Goal: Navigation & Orientation: Find specific page/section

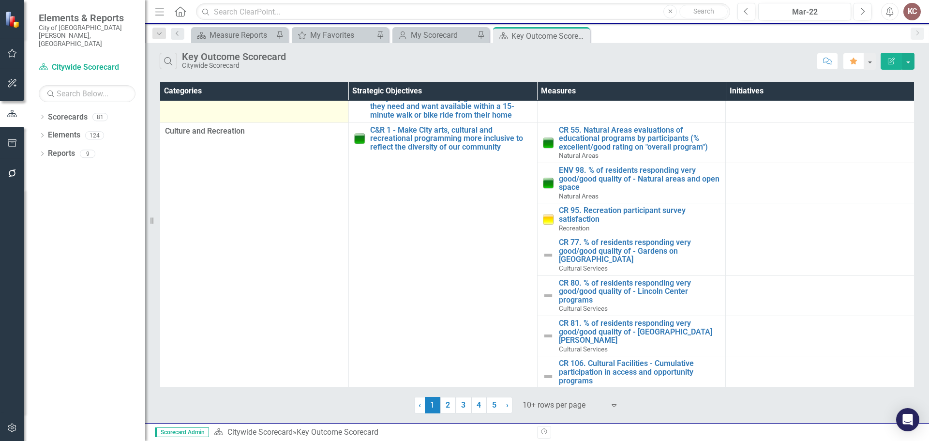
scroll to position [402, 0]
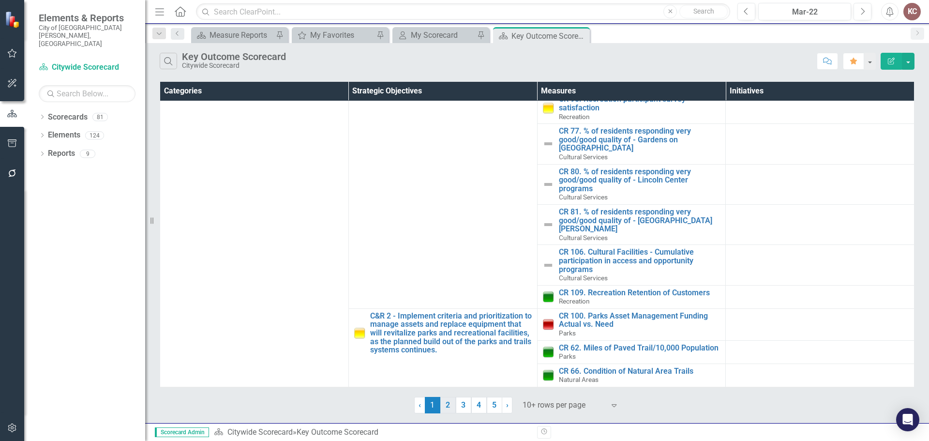
click at [450, 406] on link "2" at bounding box center [447, 405] width 15 height 16
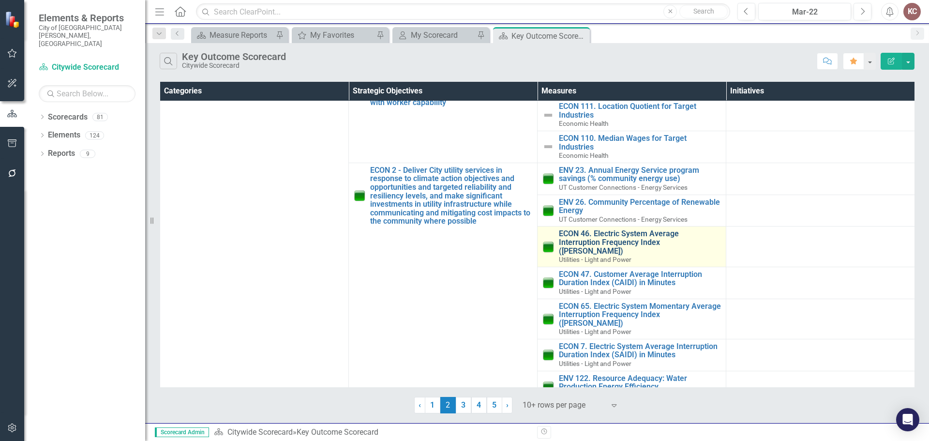
scroll to position [63, 0]
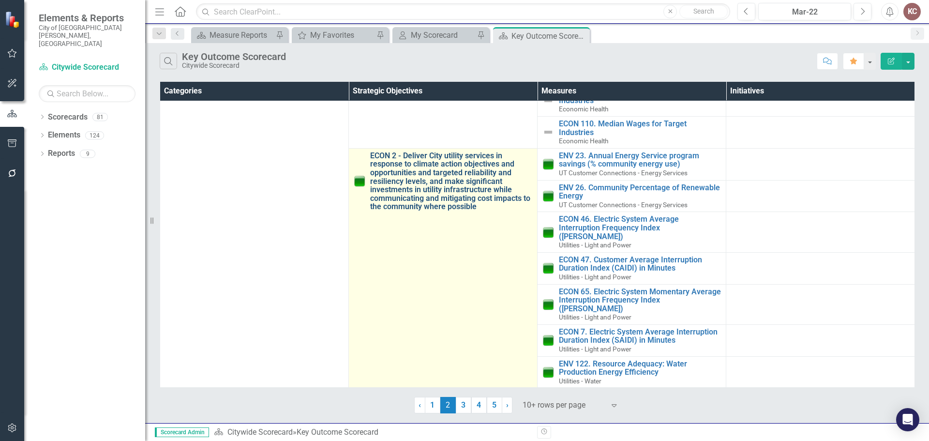
click at [406, 175] on link "ECON 2 - Deliver City utility services in response to climate action objectives…" at bounding box center [451, 181] width 162 height 60
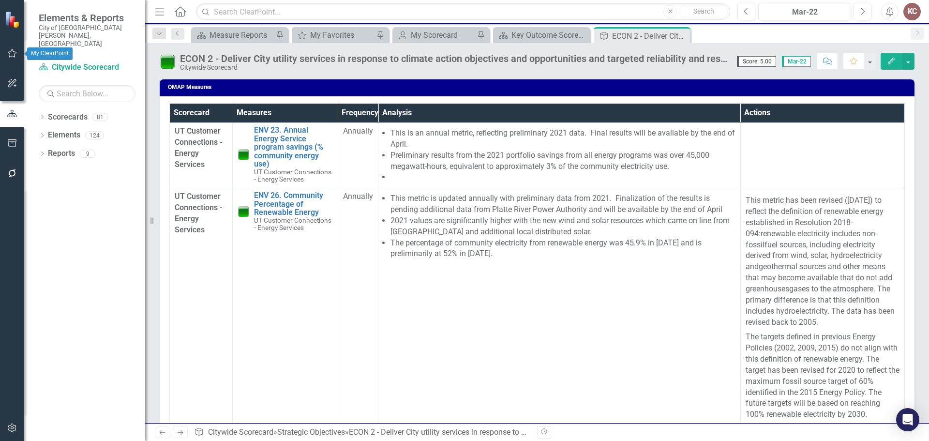
click at [9, 51] on icon "button" at bounding box center [12, 53] width 10 height 8
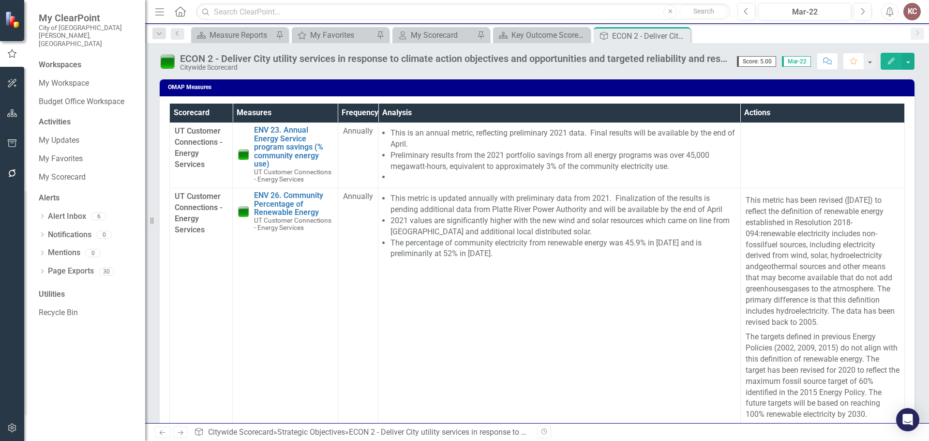
scroll to position [339, 0]
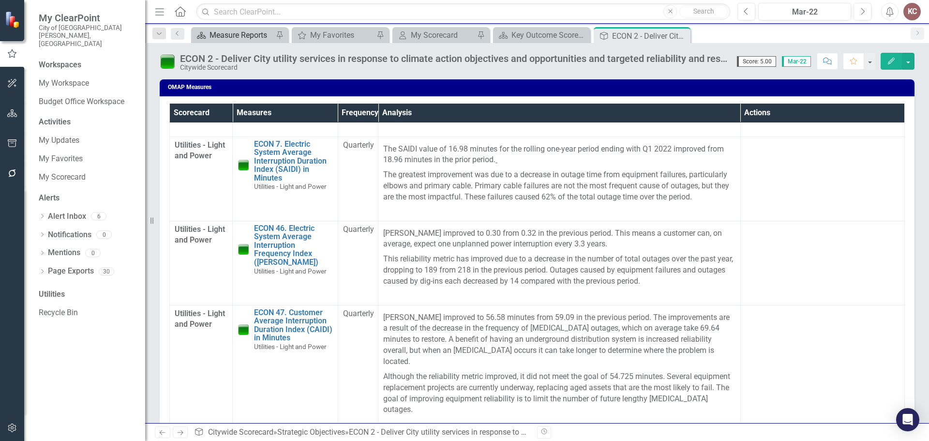
click at [242, 32] on div "Measure Reports" at bounding box center [242, 35] width 64 height 12
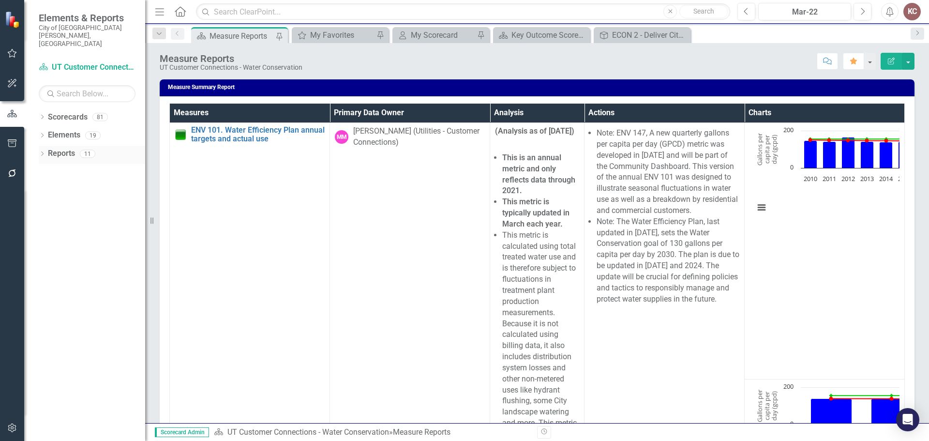
click at [40, 152] on icon "Dropdown" at bounding box center [42, 154] width 7 height 5
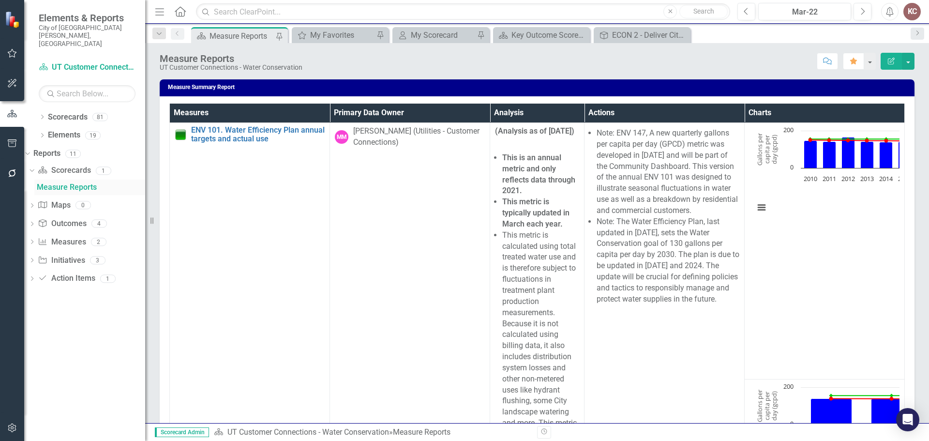
click at [68, 183] on div "Measure Reports" at bounding box center [91, 187] width 108 height 9
click at [33, 240] on icon at bounding box center [32, 242] width 2 height 4
click at [161, 31] on icon "Dropdown" at bounding box center [159, 33] width 9 height 7
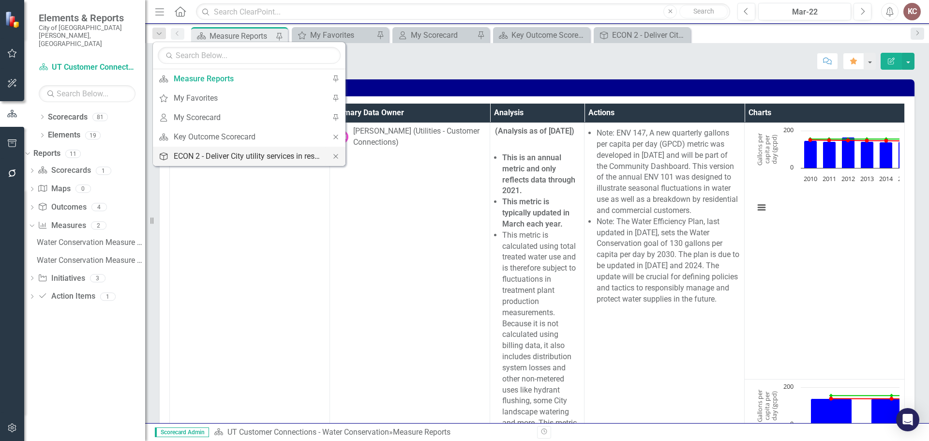
click at [183, 153] on div "ECON 2 - Deliver City utility services in response to climate action objectives…" at bounding box center [248, 156] width 148 height 12
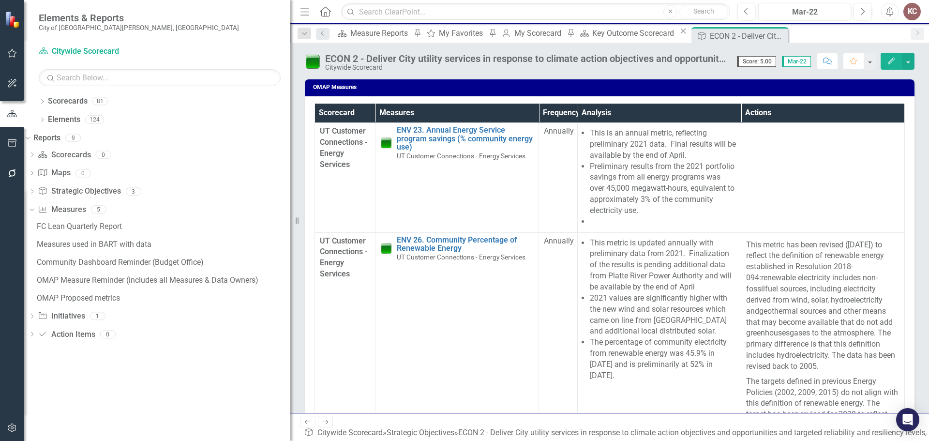
drag, startPoint x: 149, startPoint y: 349, endPoint x: 299, endPoint y: 340, distance: 150.3
click at [299, 340] on div "Elements & Reports City of [GEOGRAPHIC_DATA][PERSON_NAME], [GEOGRAPHIC_DATA] Sc…" at bounding box center [464, 220] width 929 height 441
click at [35, 190] on icon "Dropdown" at bounding box center [32, 192] width 7 height 5
click at [35, 261] on icon "Dropdown" at bounding box center [32, 262] width 7 height 5
click at [44, 101] on icon "Dropdown" at bounding box center [42, 102] width 7 height 5
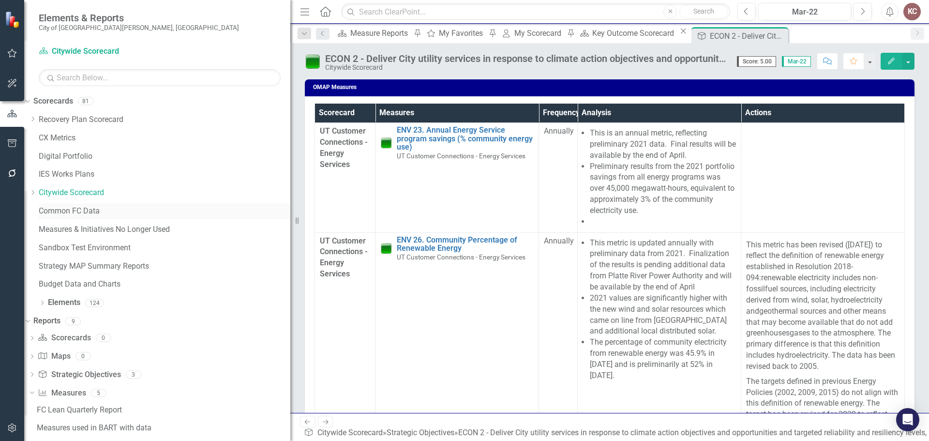
click at [153, 213] on link "Common FC Data" at bounding box center [165, 211] width 252 height 11
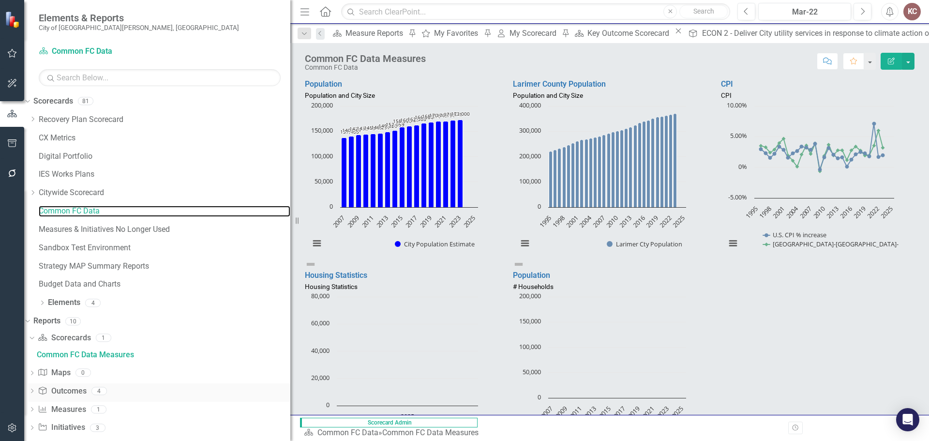
scroll to position [30, 0]
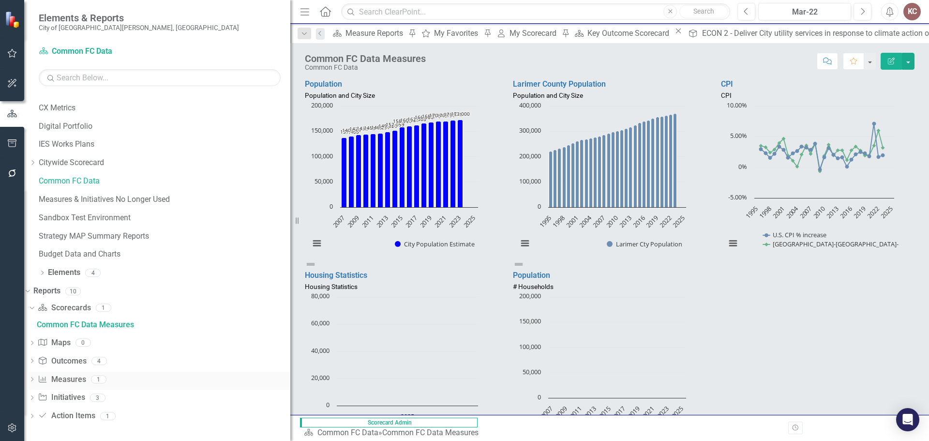
click at [35, 377] on div "Dropdown" at bounding box center [32, 381] width 7 height 8
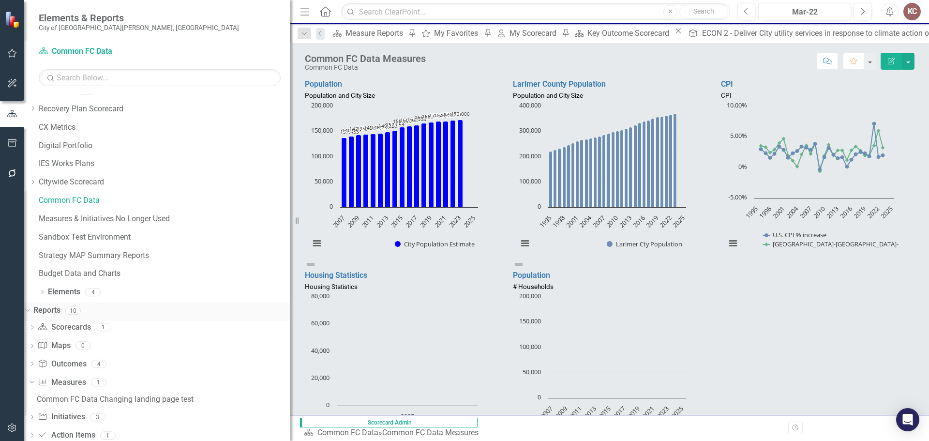
scroll to position [0, 0]
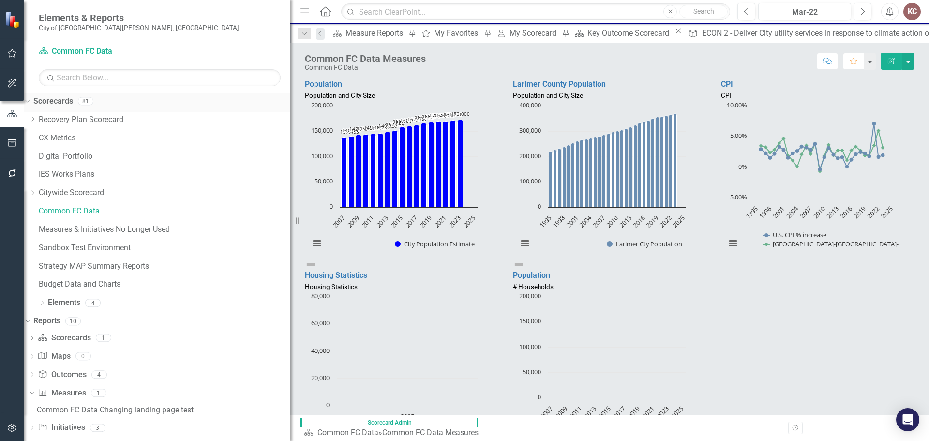
click at [29, 103] on icon "Dropdown" at bounding box center [26, 100] width 5 height 7
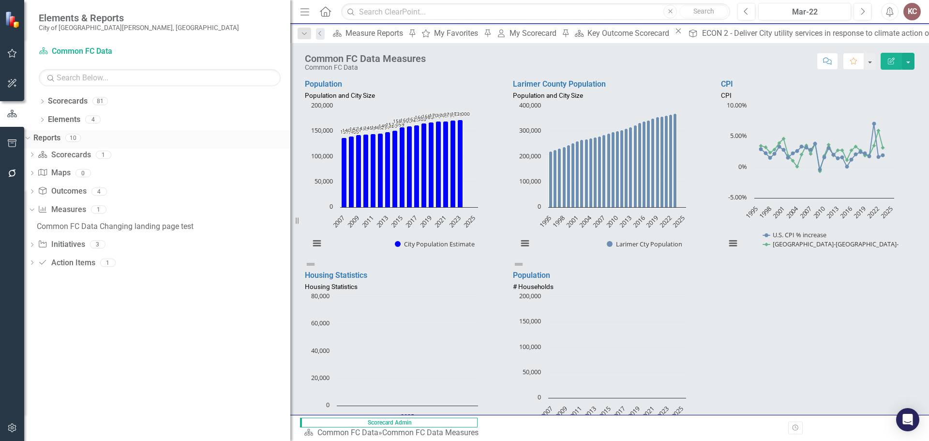
click at [29, 135] on icon "Dropdown" at bounding box center [26, 137] width 5 height 7
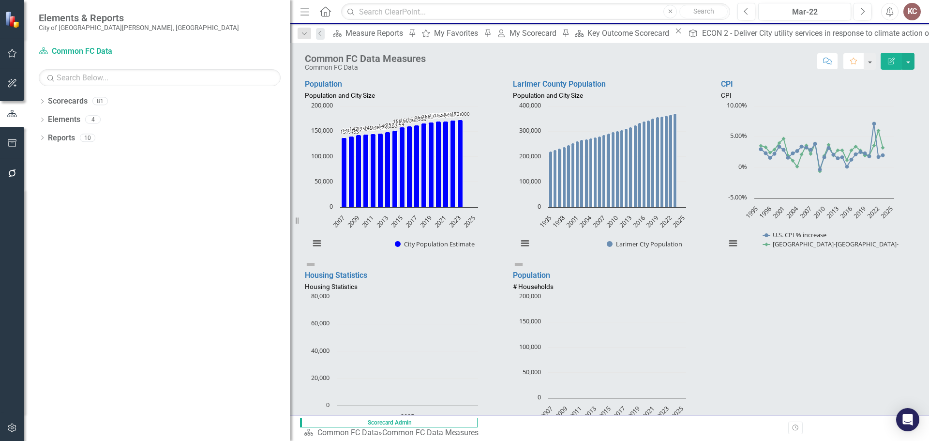
click at [78, 17] on span "Elements & Reports" at bounding box center [139, 18] width 200 height 12
click at [7, 23] on img at bounding box center [13, 19] width 17 height 17
click at [19, 18] on img at bounding box center [13, 19] width 17 height 17
click at [326, 15] on icon "Home" at bounding box center [325, 11] width 13 height 10
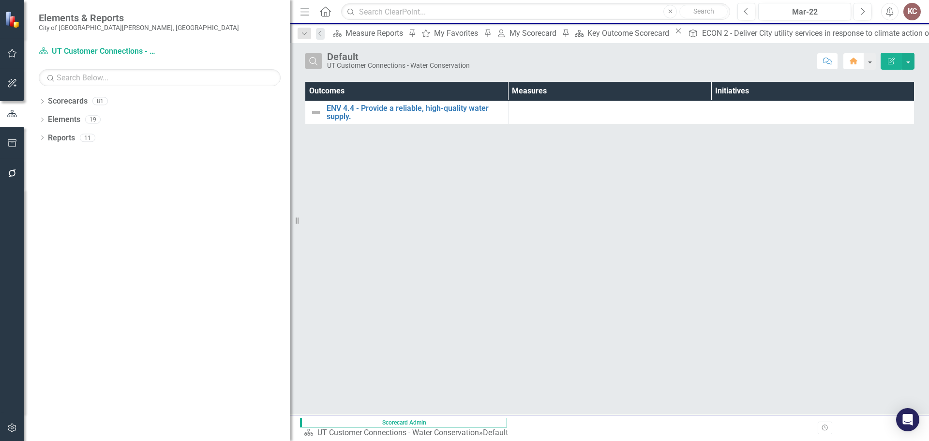
click at [310, 60] on icon "Search" at bounding box center [313, 61] width 11 height 9
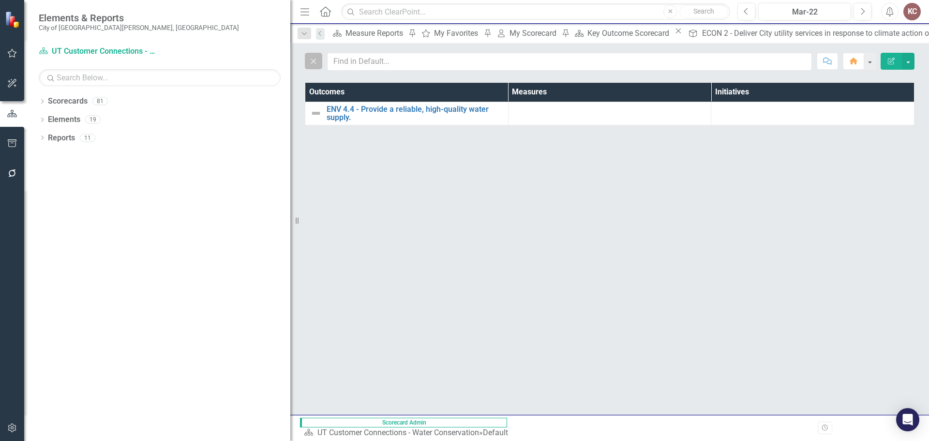
click at [311, 62] on icon "Close" at bounding box center [313, 61] width 11 height 9
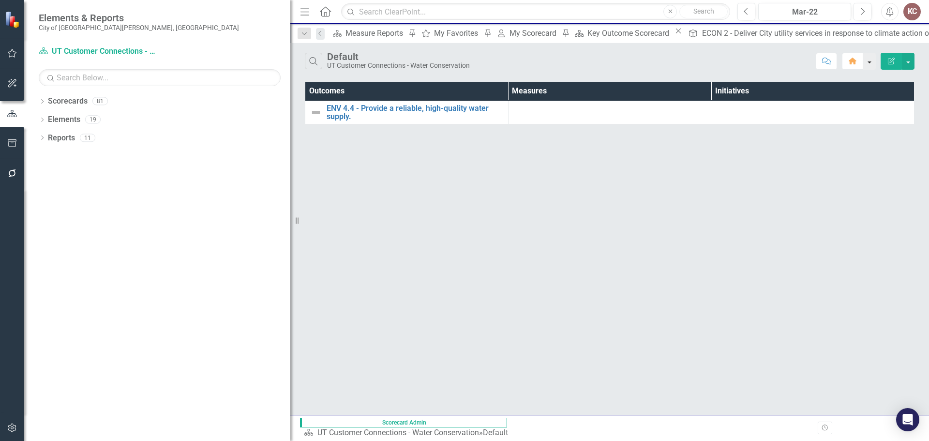
click at [871, 64] on button "button" at bounding box center [869, 61] width 13 height 17
click at [861, 64] on button "Home" at bounding box center [853, 61] width 21 height 17
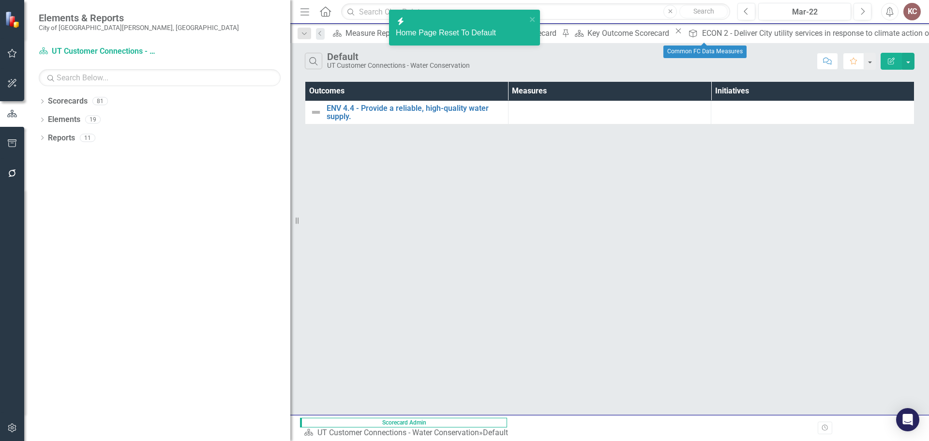
click at [706, 26] on div "Dropdown Search Scorecard Measure Reports Pin My Favorites My Favorites Pin My …" at bounding box center [609, 33] width 639 height 19
drag, startPoint x: 706, startPoint y: 30, endPoint x: 658, endPoint y: 31, distance: 47.9
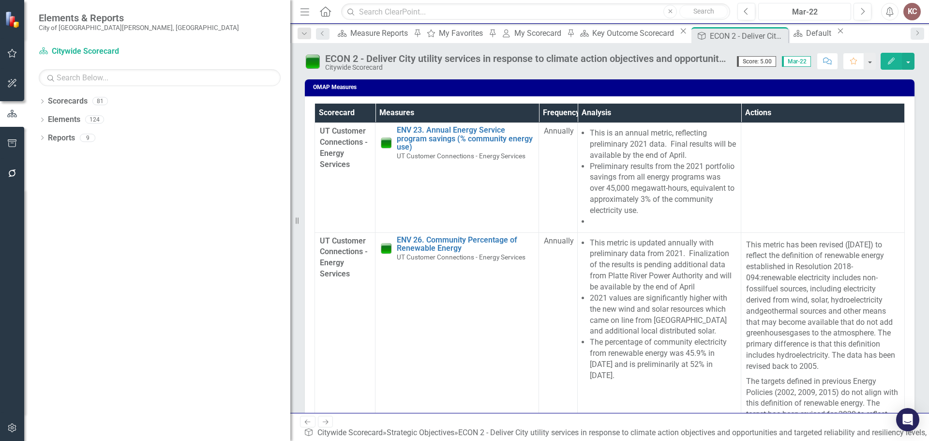
click at [825, 11] on div "Mar-22" at bounding box center [805, 12] width 86 height 12
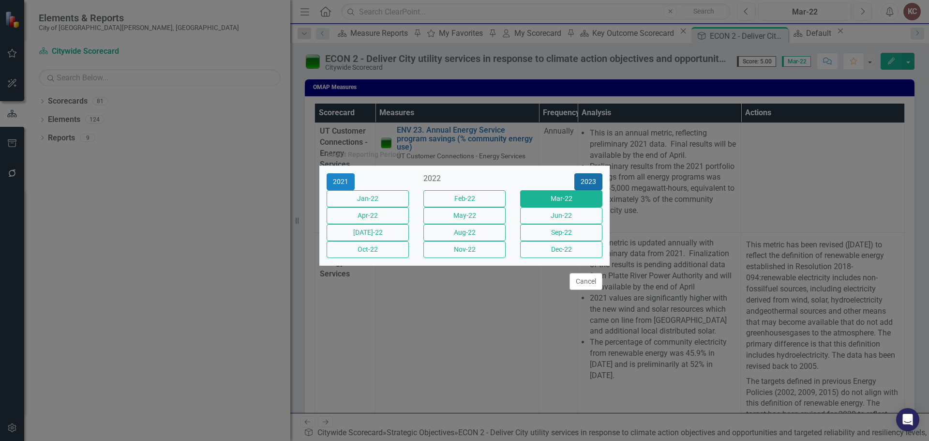
click at [583, 173] on button "2023" at bounding box center [588, 181] width 28 height 17
click at [583, 173] on button "2025" at bounding box center [588, 181] width 28 height 17
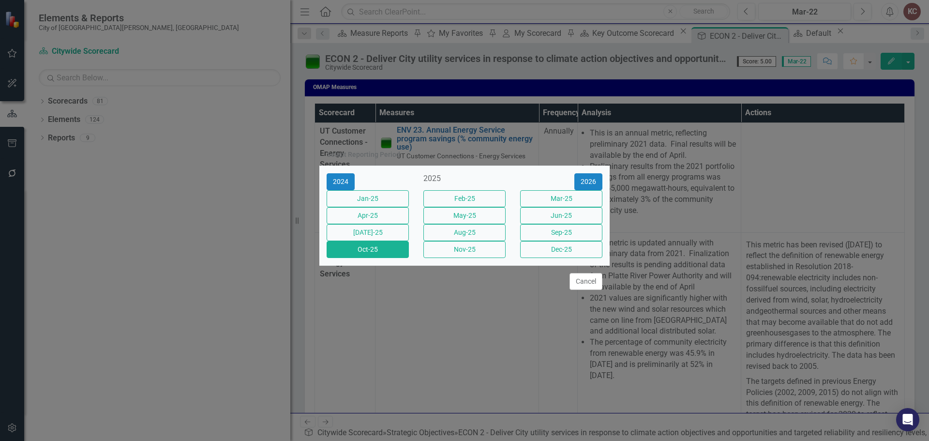
click at [374, 256] on button "Oct-25" at bounding box center [368, 249] width 82 height 17
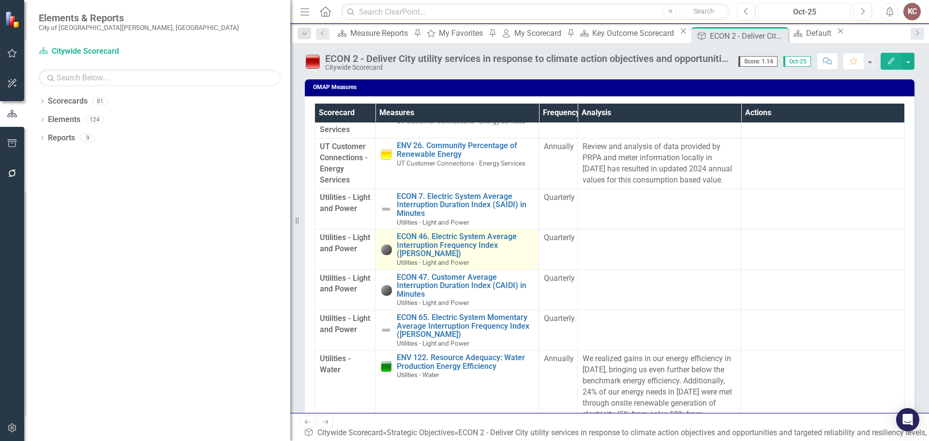
scroll to position [262, 0]
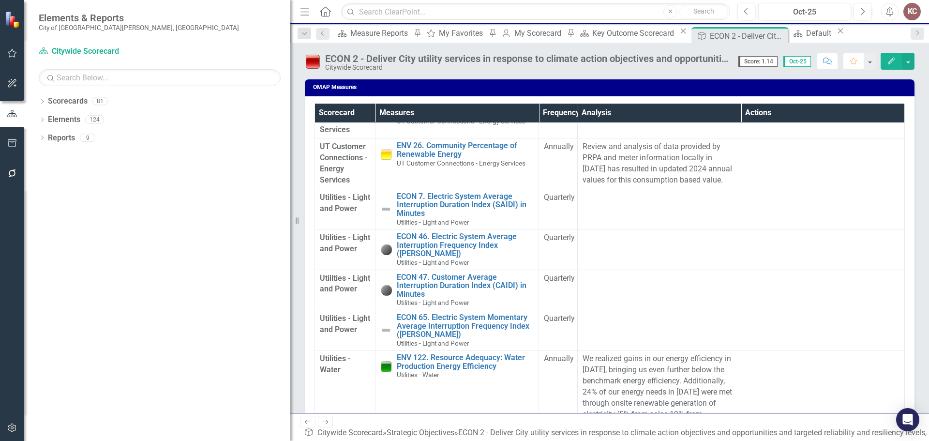
click at [335, 294] on span "Utilities - Light and Power" at bounding box center [345, 283] width 50 height 20
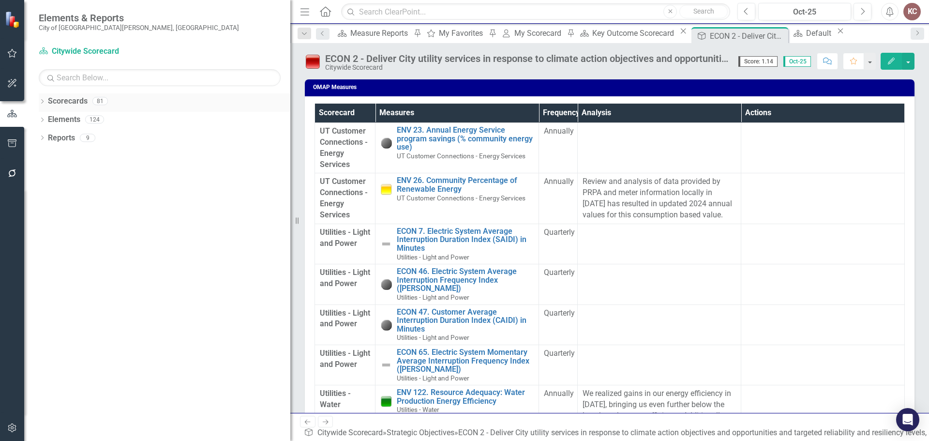
click at [42, 104] on icon "Dropdown" at bounding box center [42, 102] width 7 height 5
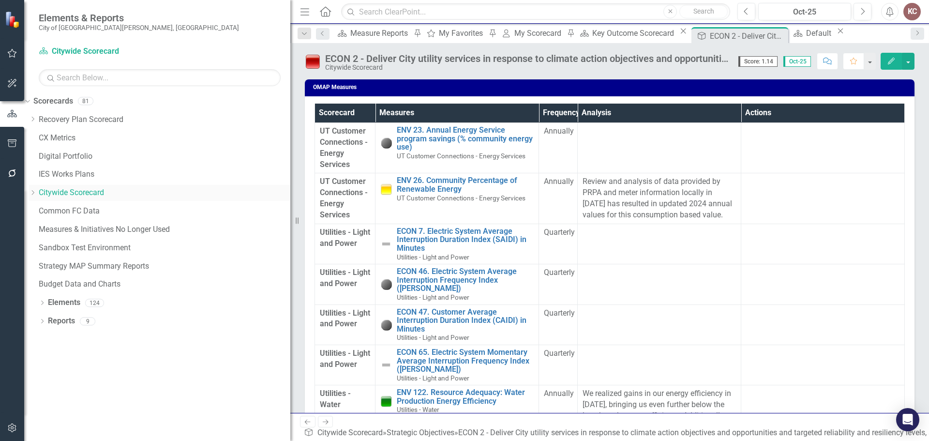
click at [36, 194] on icon "Dropdown" at bounding box center [32, 193] width 7 height 6
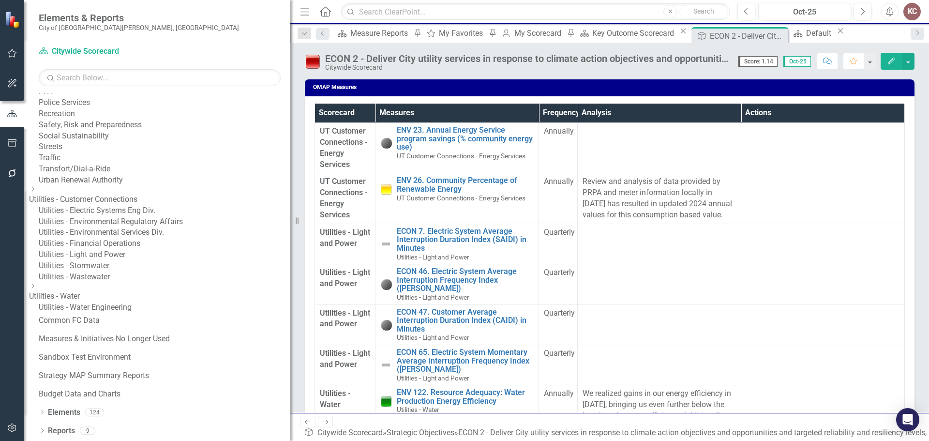
scroll to position [581, 0]
click at [36, 192] on icon "Dropdown" at bounding box center [32, 189] width 7 height 6
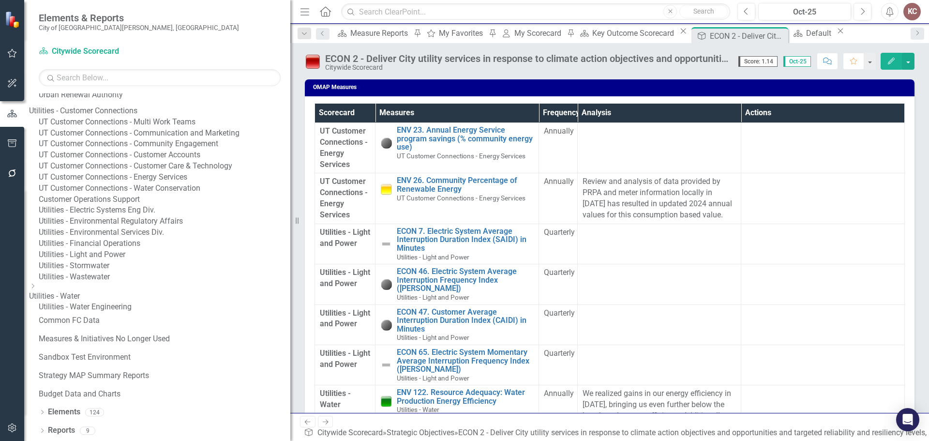
click at [125, 183] on link "UT Customer Connections - Energy Services" at bounding box center [165, 177] width 252 height 11
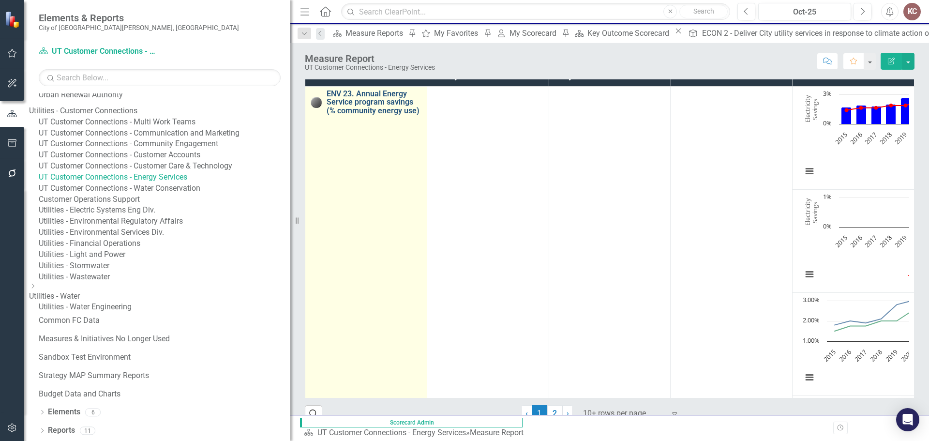
click at [352, 115] on link "ENV 23. Annual Energy Service program savings (% community energy use)" at bounding box center [374, 103] width 95 height 26
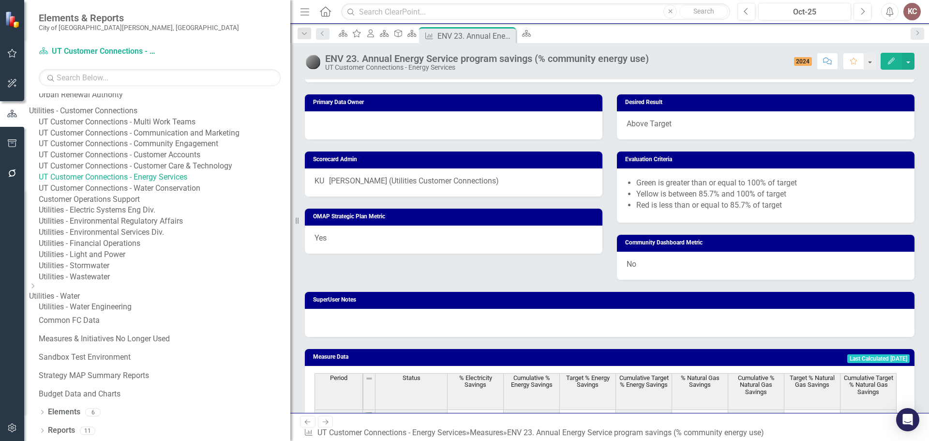
scroll to position [1545, 0]
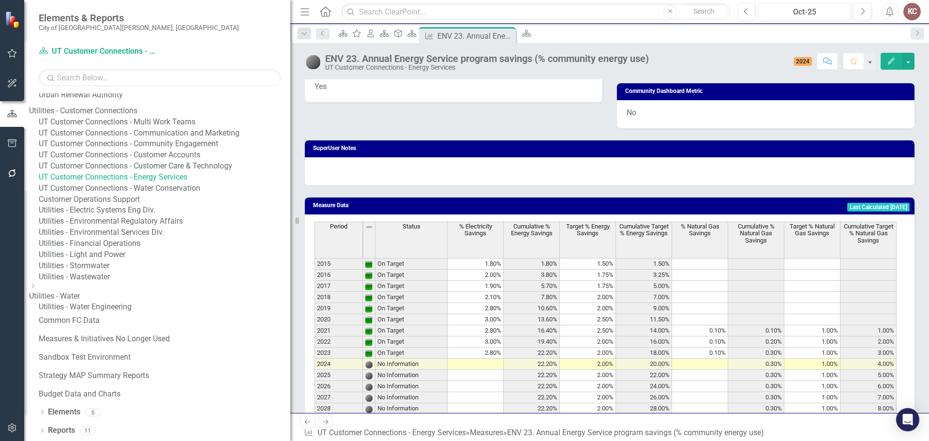
drag, startPoint x: 176, startPoint y: 344, endPoint x: 199, endPoint y: 342, distance: 23.4
click at [176, 183] on link "UT Customer Connections - Energy Services" at bounding box center [165, 177] width 252 height 11
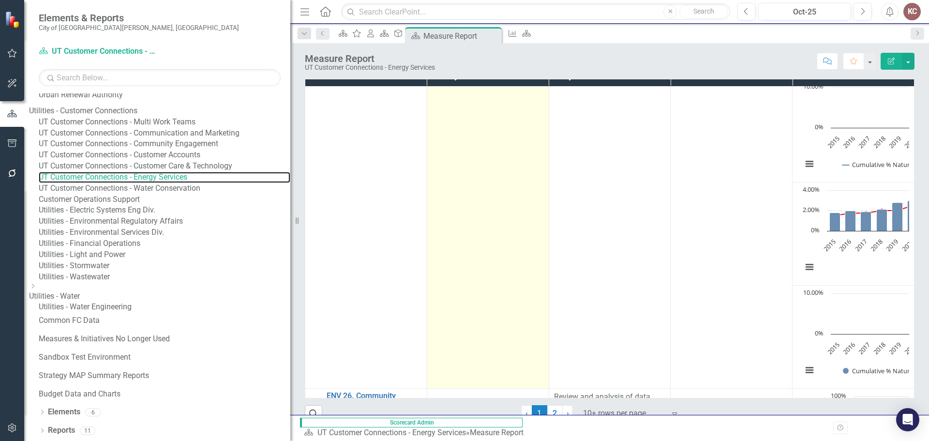
scroll to position [532, 0]
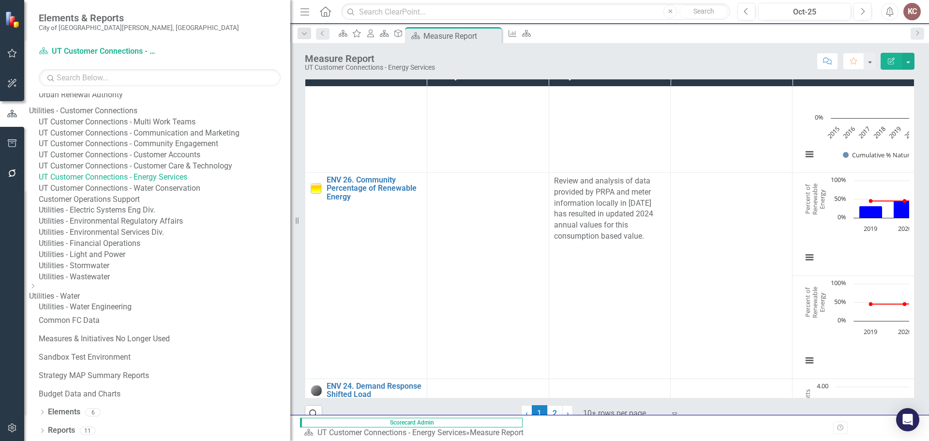
click at [150, 161] on link "UT Customer Connections - Customer Accounts" at bounding box center [165, 155] width 252 height 11
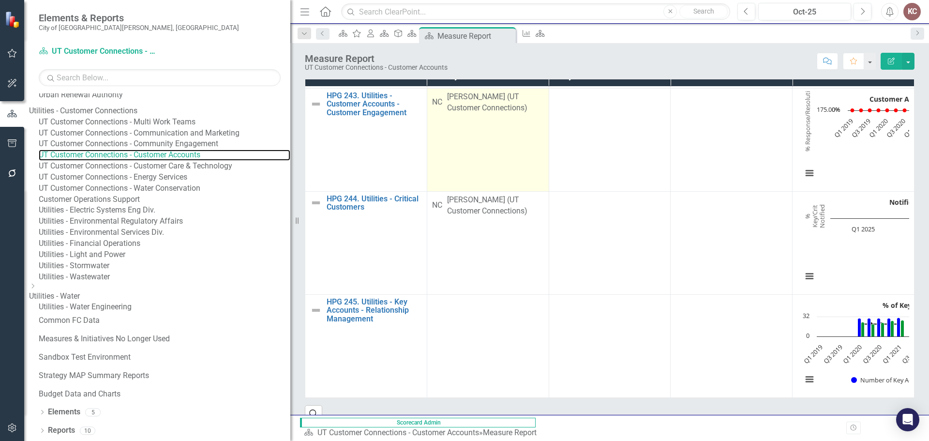
scroll to position [223, 0]
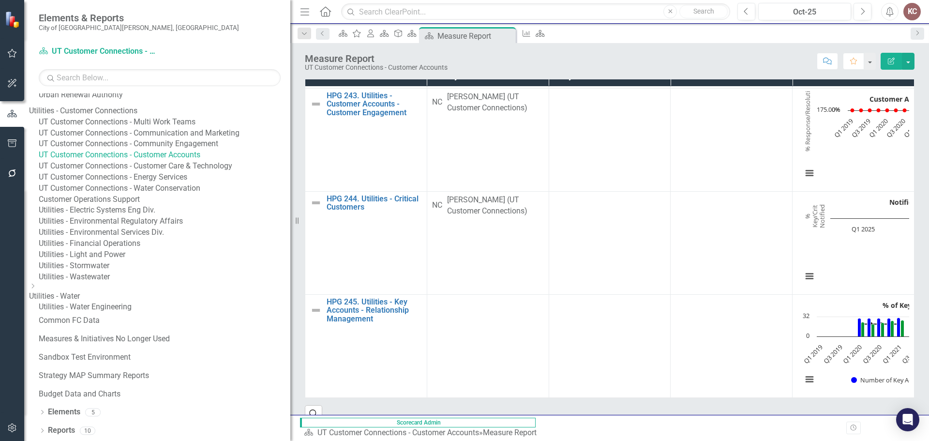
click at [185, 150] on link "UT Customer Connections - Community Engagement" at bounding box center [165, 143] width 252 height 11
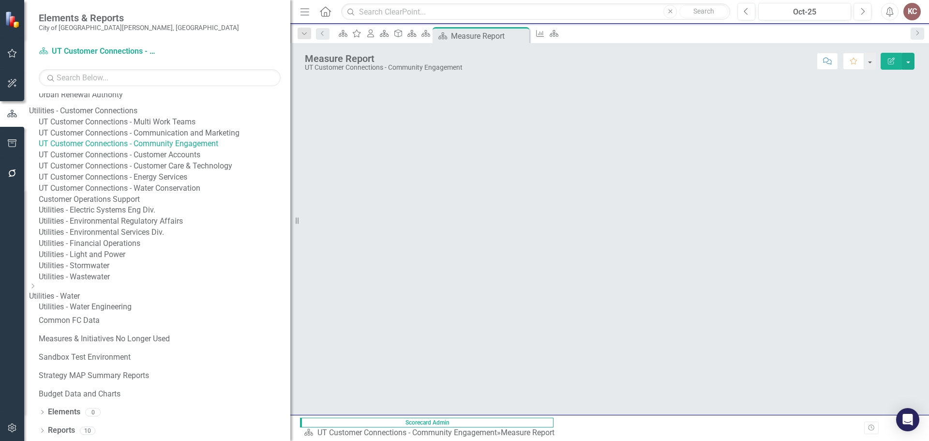
click at [205, 172] on link "UT Customer Connections - Customer Care & Technology" at bounding box center [165, 166] width 252 height 11
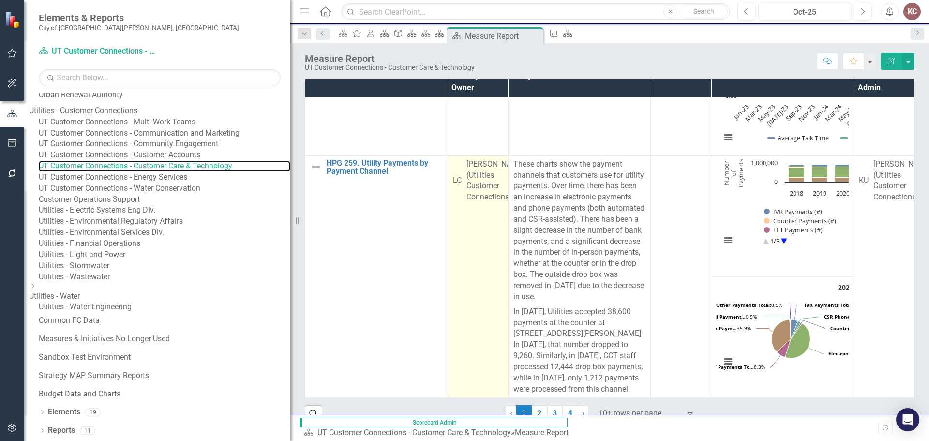
scroll to position [1213, 0]
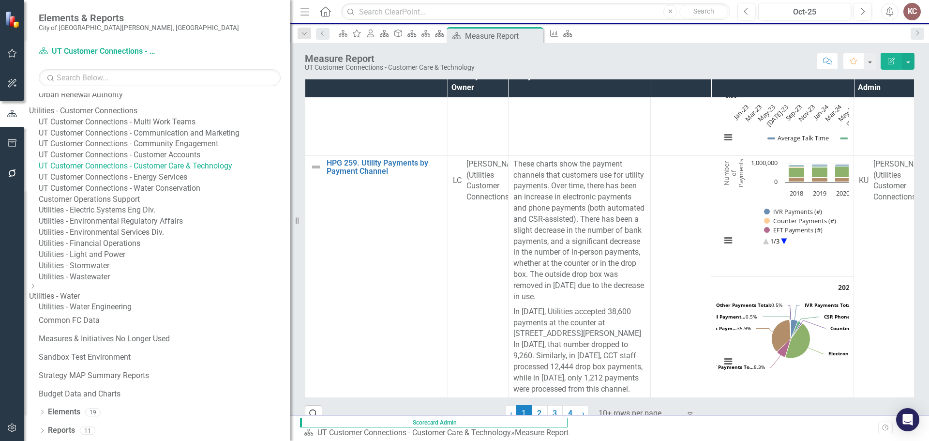
click at [162, 183] on link "UT Customer Connections - Energy Services" at bounding box center [165, 177] width 252 height 11
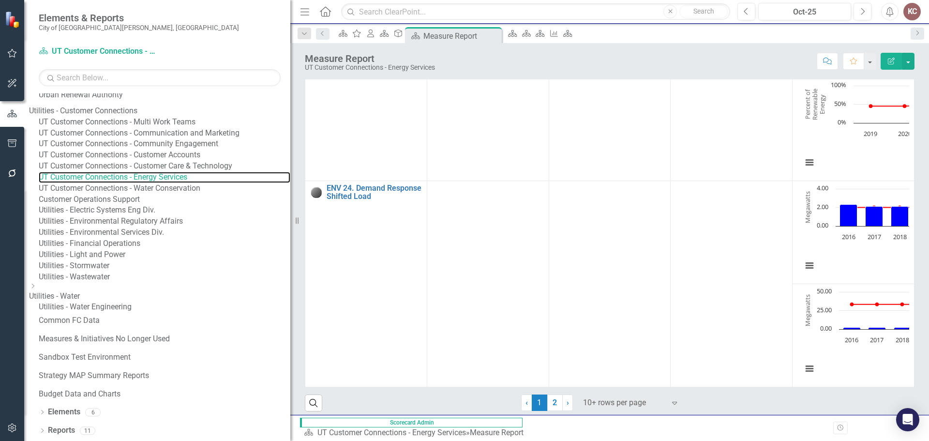
scroll to position [21, 0]
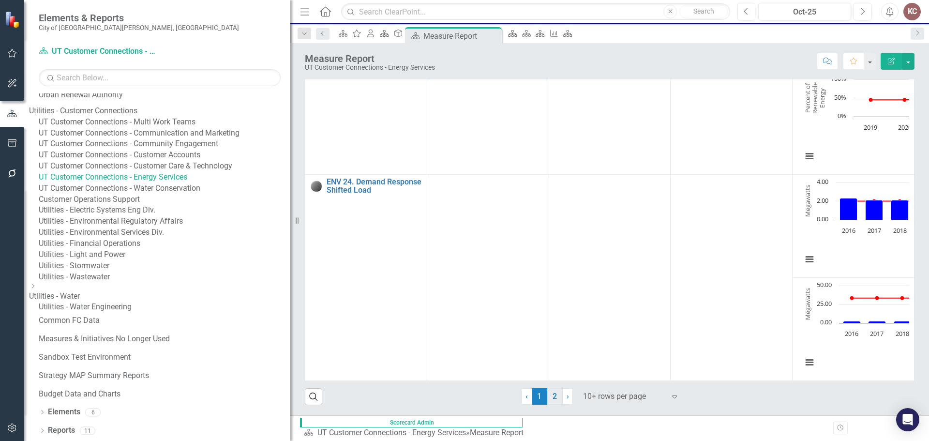
click at [551, 405] on link "2" at bounding box center [554, 396] width 15 height 16
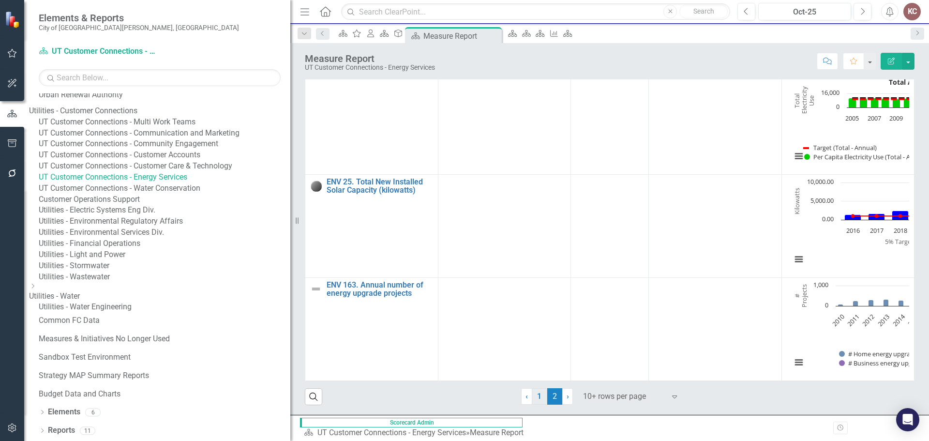
click at [536, 405] on link "1" at bounding box center [539, 396] width 15 height 16
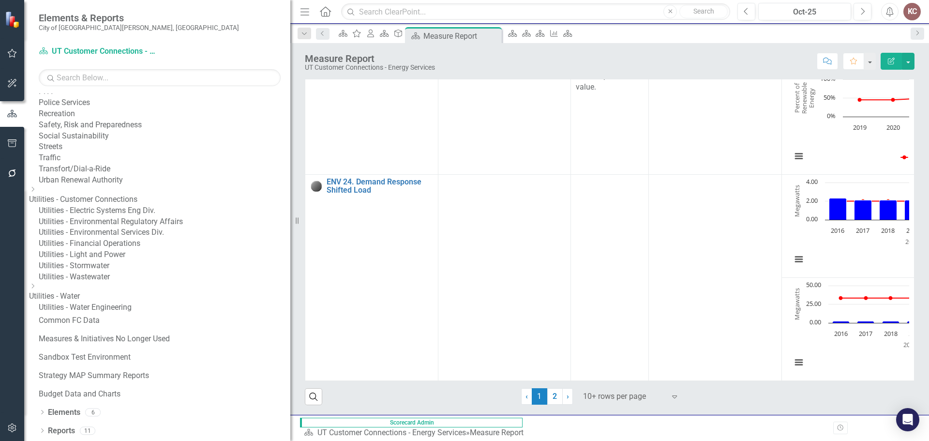
click at [93, 302] on link "Utilities - Water" at bounding box center [159, 296] width 261 height 11
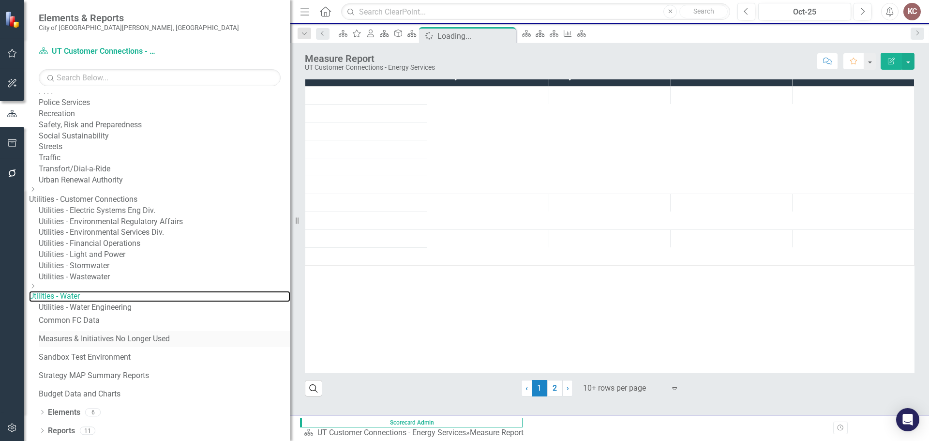
scroll to position [678, 0]
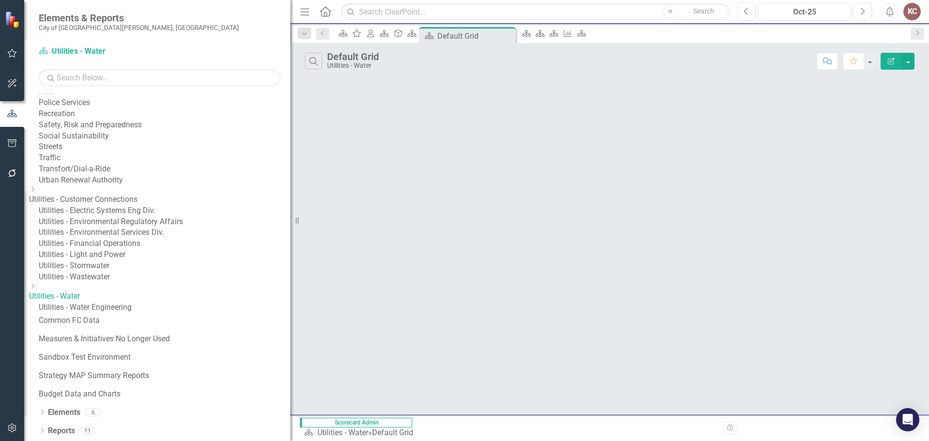
click at [36, 286] on icon "Dropdown" at bounding box center [32, 286] width 7 height 6
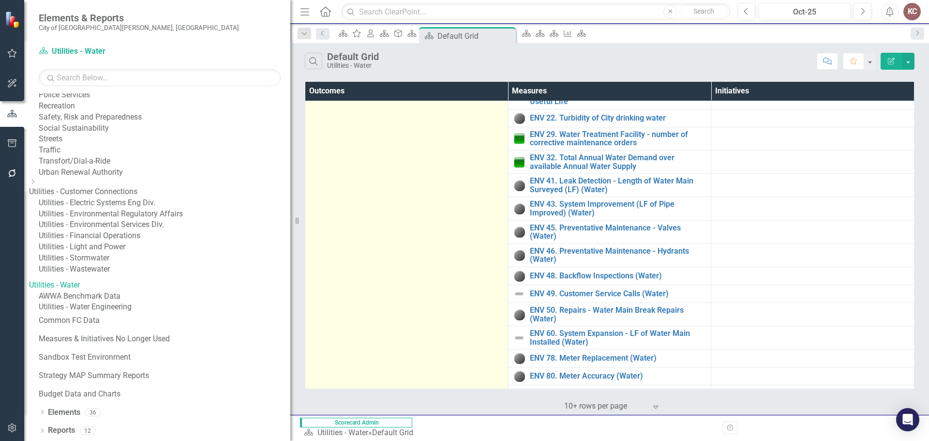
scroll to position [115, 0]
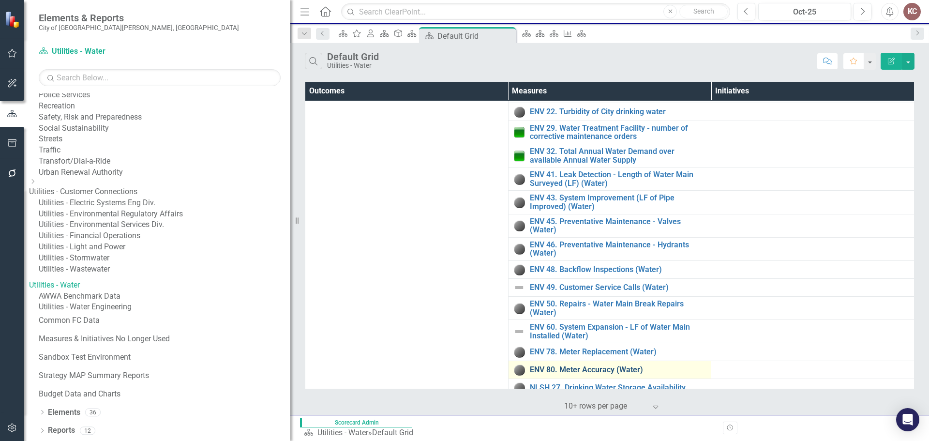
click at [570, 365] on link "ENV 80. Meter Accuracy (Water)" at bounding box center [618, 369] width 177 height 9
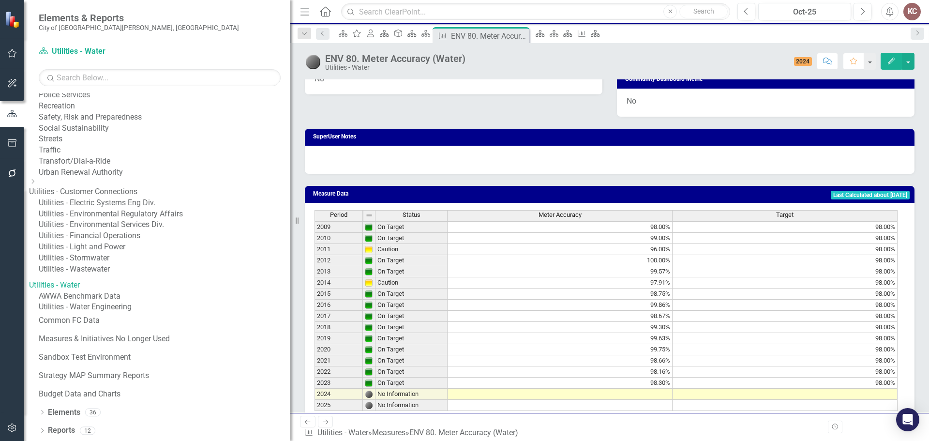
scroll to position [532, 0]
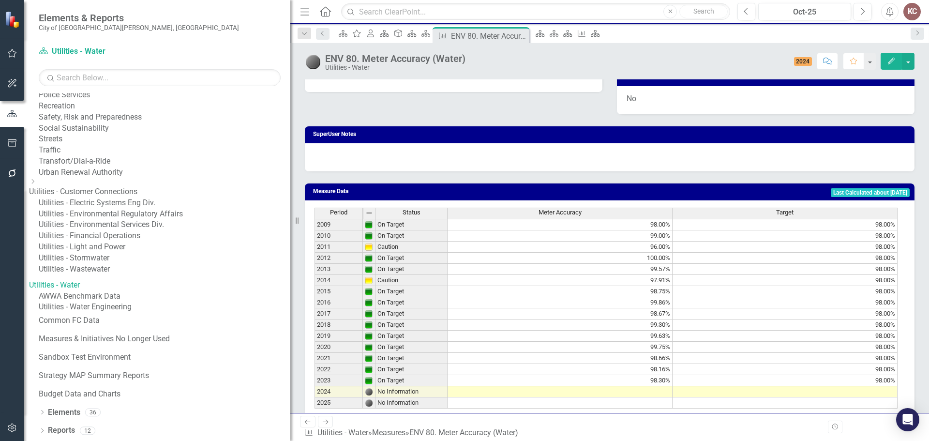
click at [133, 302] on link "AWWA Benchmark Data" at bounding box center [165, 296] width 252 height 11
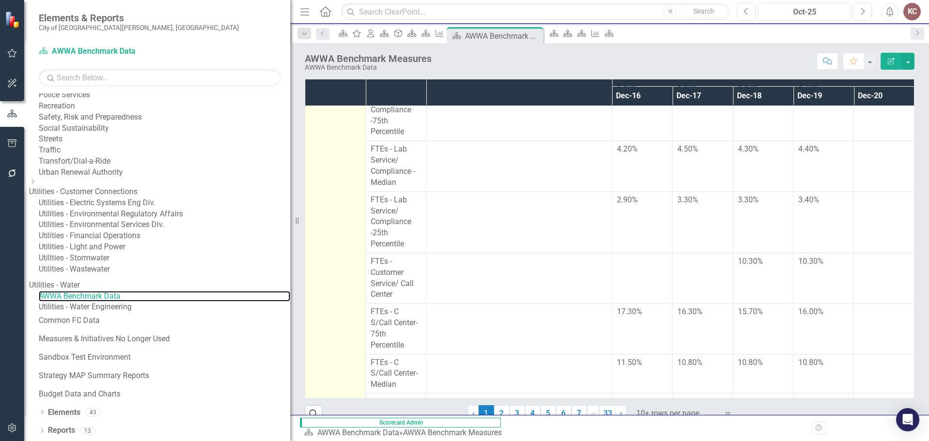
scroll to position [1782, 0]
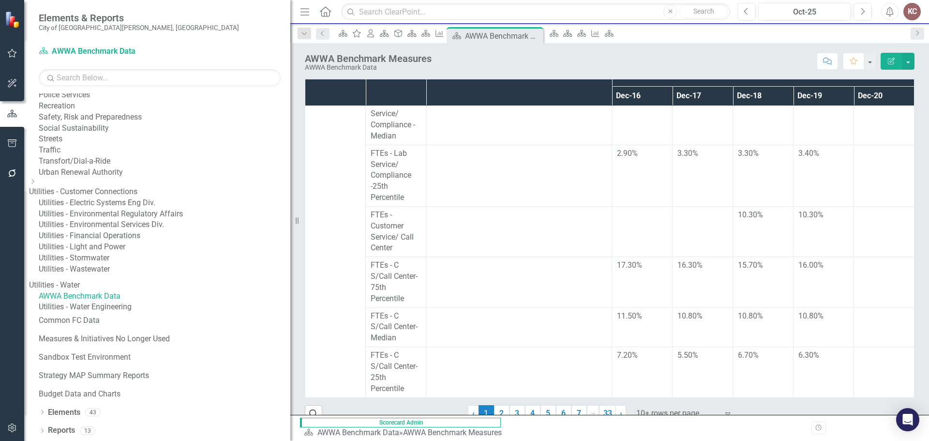
click at [112, 313] on link "Utilities - Water Engineering" at bounding box center [165, 307] width 252 height 11
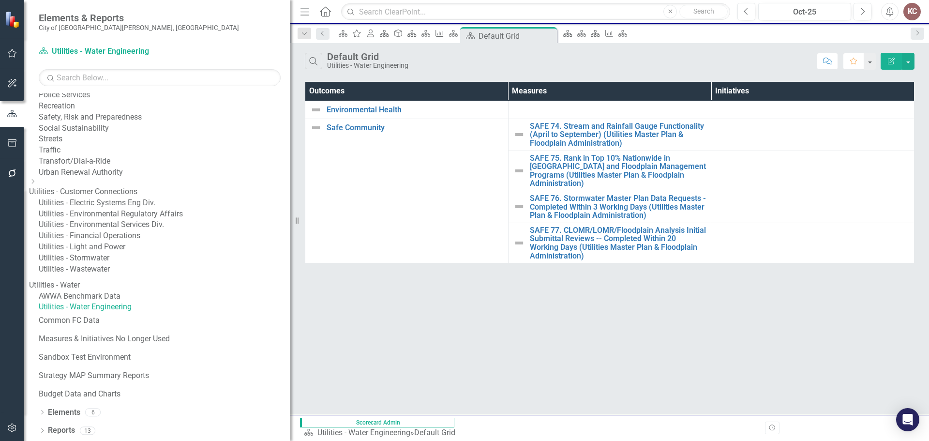
click at [94, 287] on link "Utilities - Water" at bounding box center [159, 285] width 261 height 11
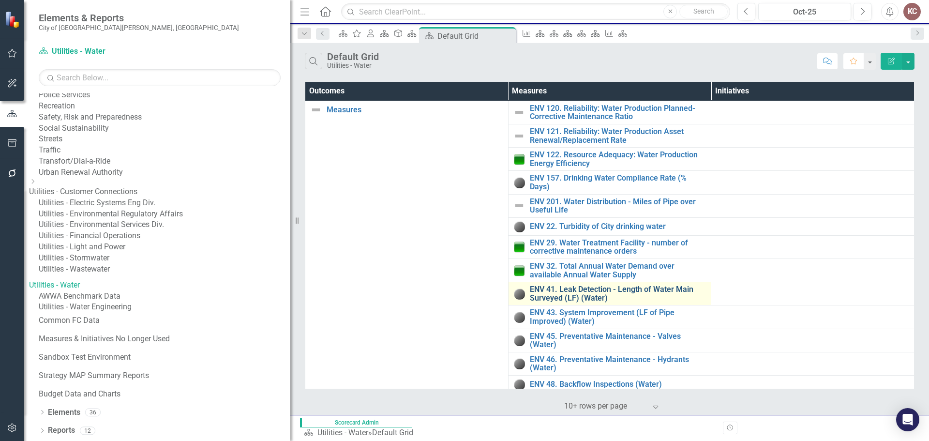
click at [567, 292] on link "ENV 41. Leak Detection - Length of Water Main Surveyed (LF) (Water)" at bounding box center [618, 293] width 177 height 17
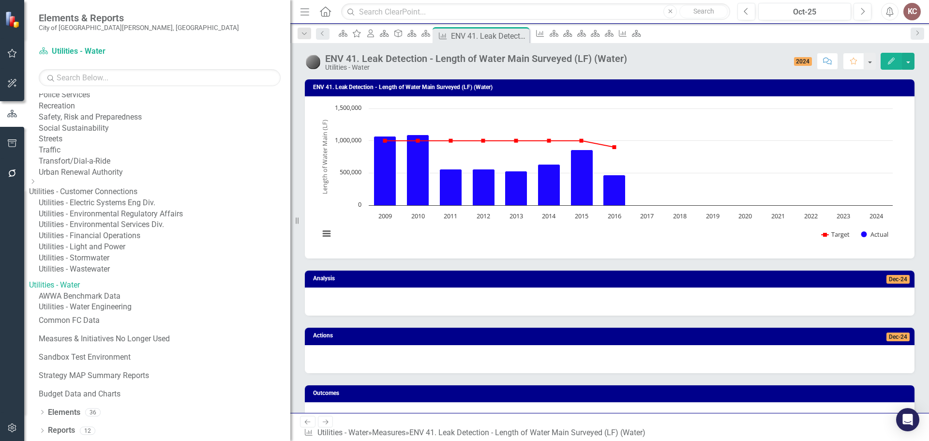
click at [93, 284] on link "Utilities - Water" at bounding box center [159, 285] width 261 height 11
